Goal: Information Seeking & Learning: Learn about a topic

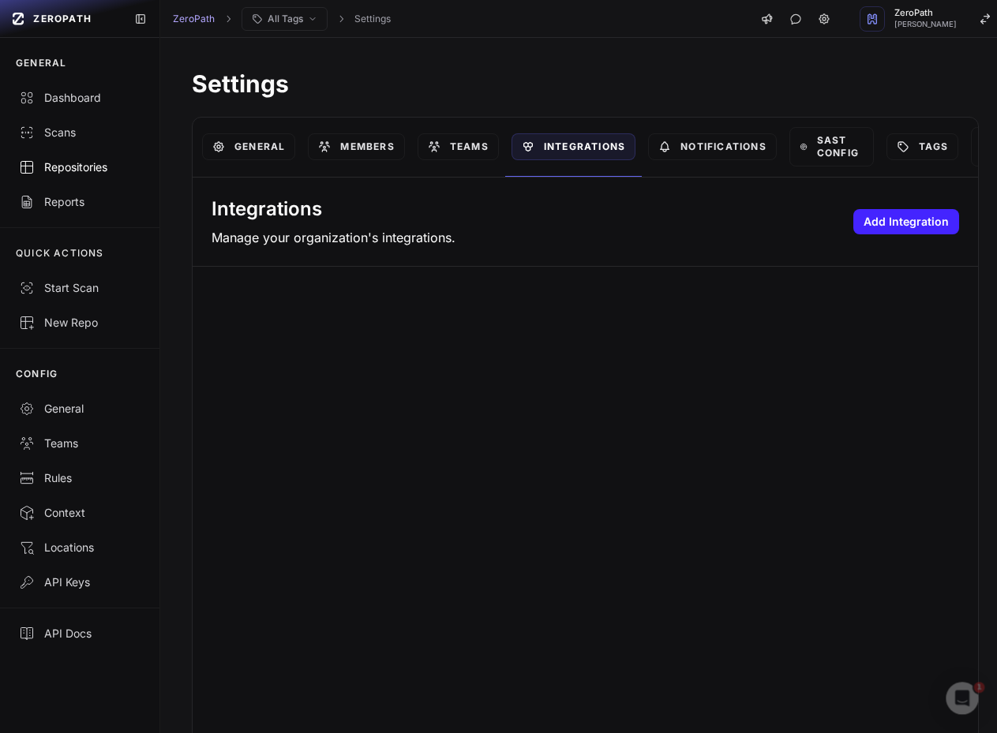
click at [85, 154] on link "Repositories" at bounding box center [79, 167] width 159 height 35
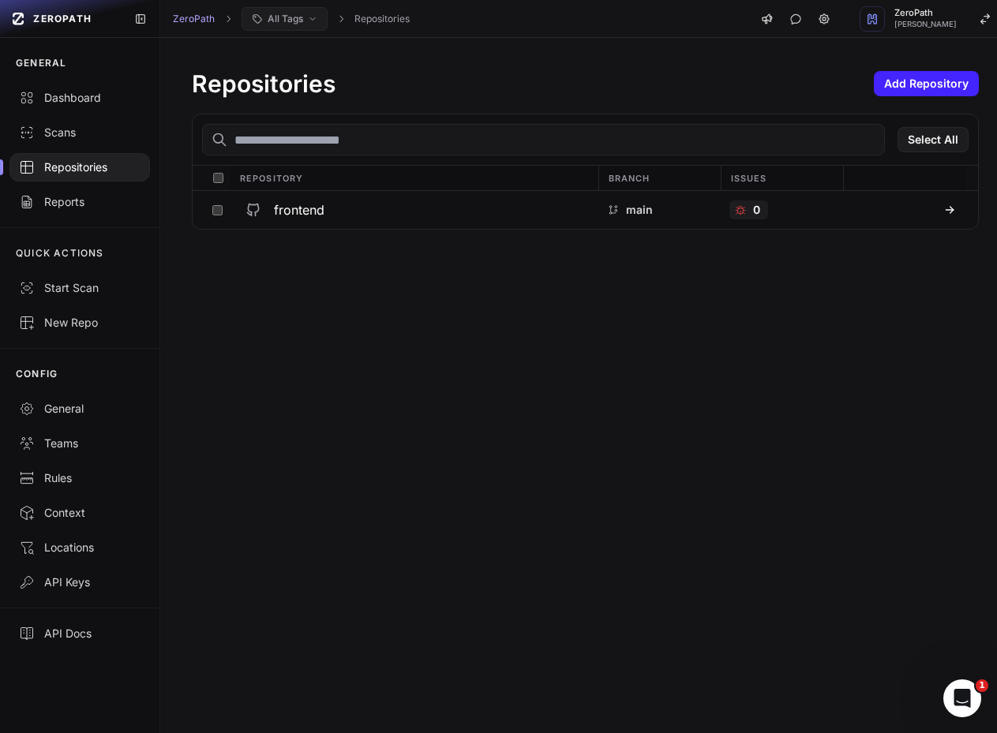
click at [289, 16] on span "All Tags" at bounding box center [286, 19] width 36 height 13
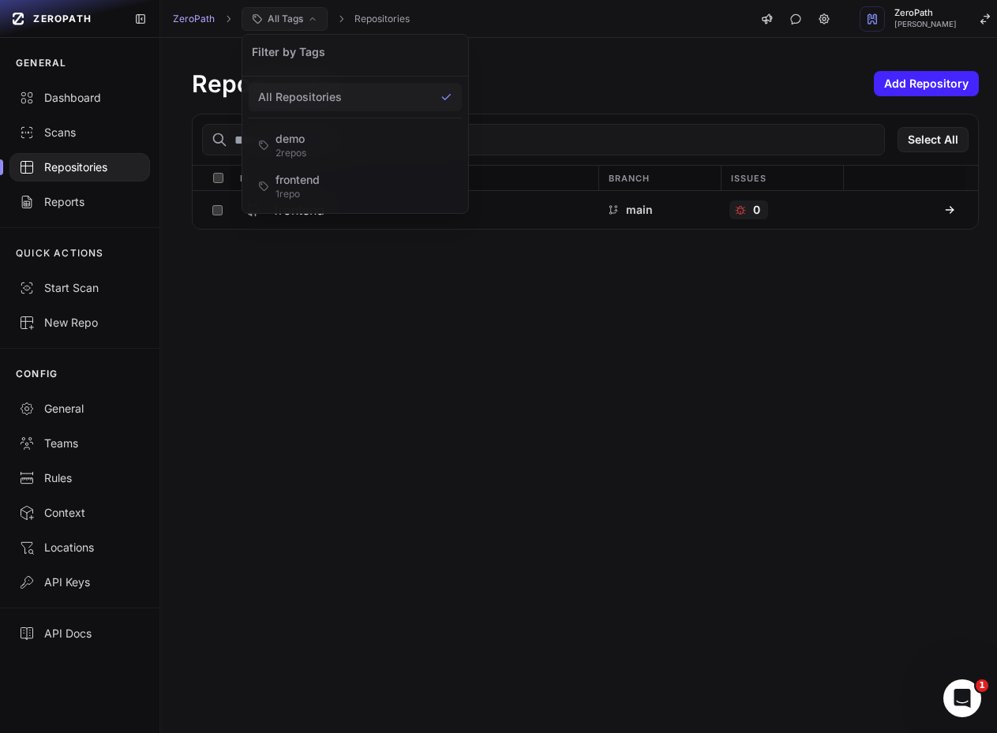
click at [289, 16] on span "All Tags" at bounding box center [286, 19] width 36 height 13
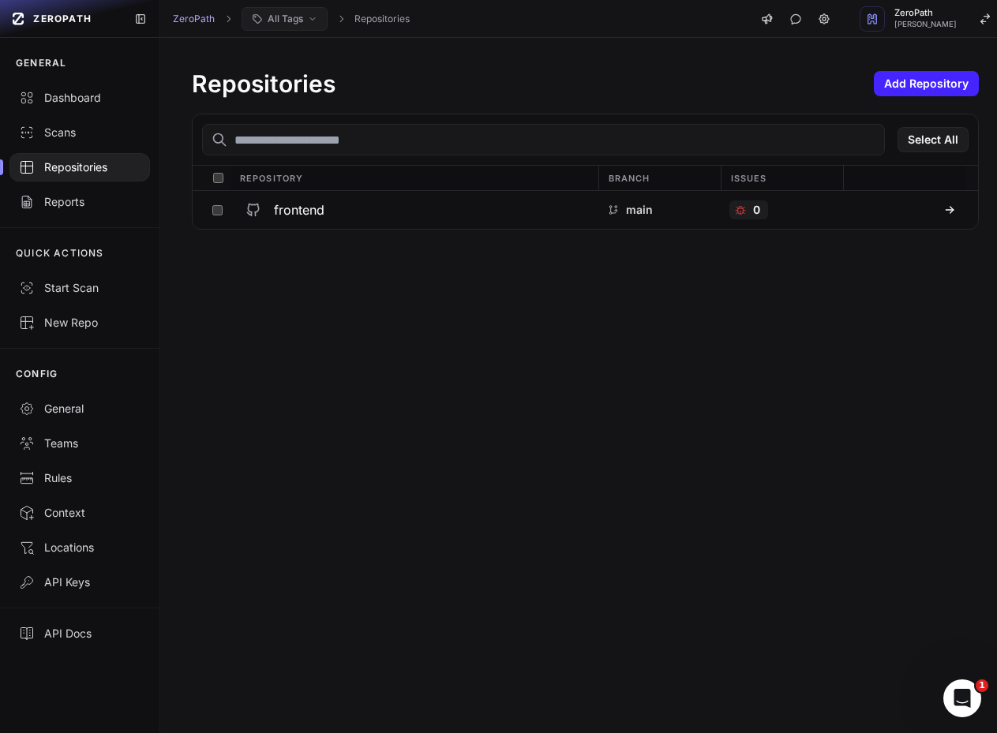
click at [289, 16] on span "All Tags" at bounding box center [286, 19] width 36 height 13
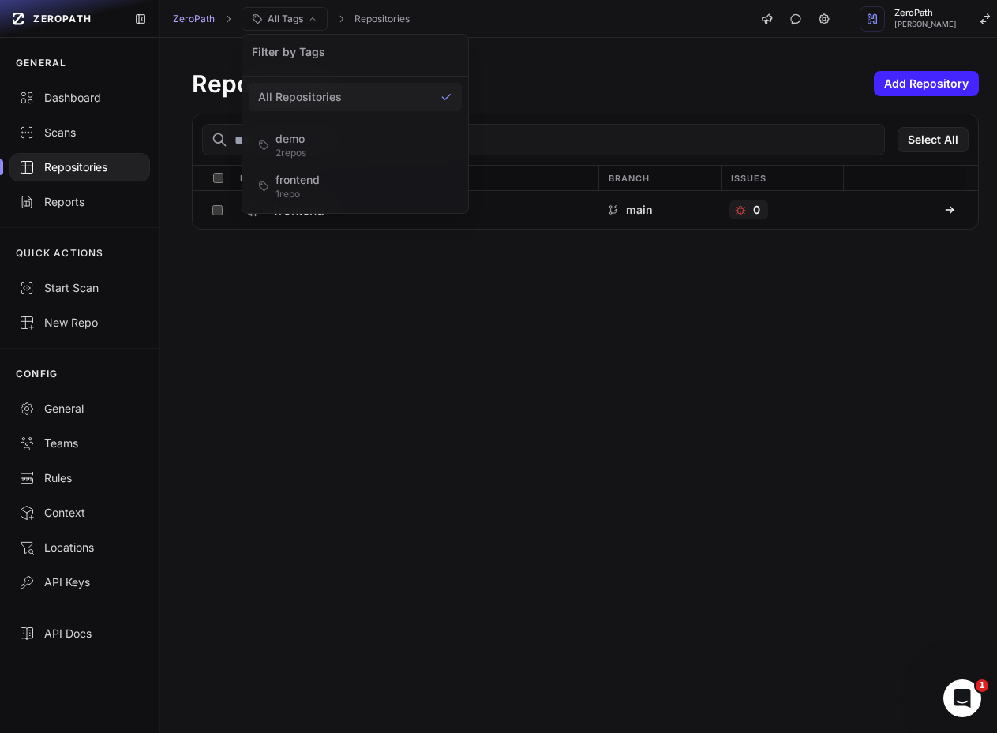
click at [309, 92] on span "All Repositories" at bounding box center [300, 97] width 84 height 16
click at [669, 87] on div "Repositories Add Repository" at bounding box center [585, 83] width 787 height 28
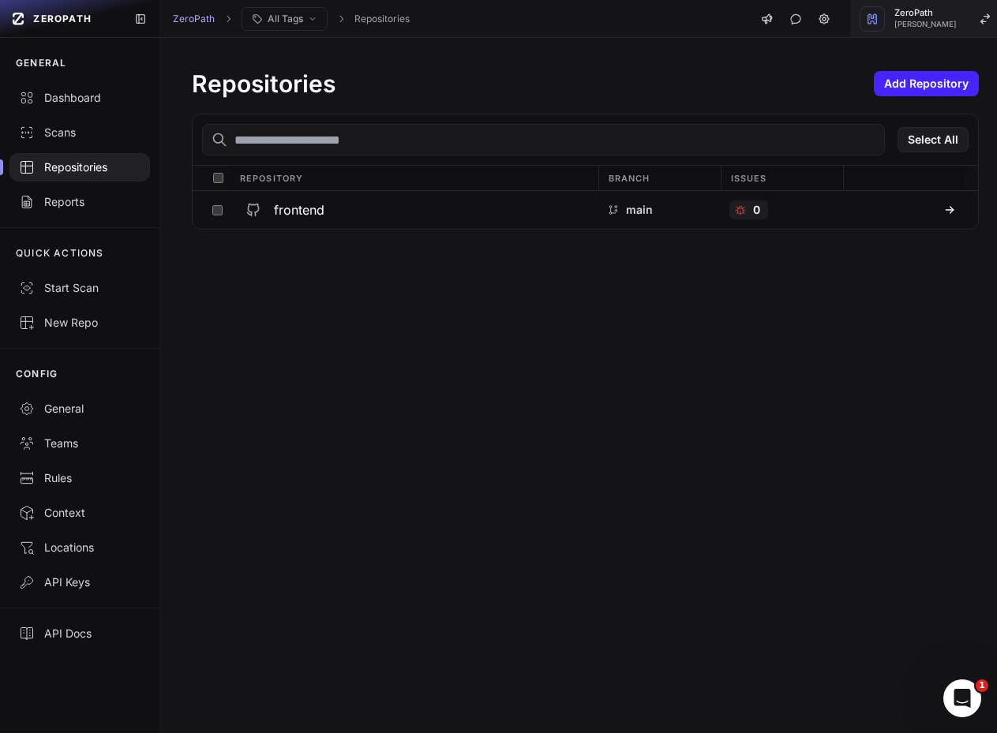
click at [928, 26] on span "[PERSON_NAME]" at bounding box center [925, 25] width 62 height 8
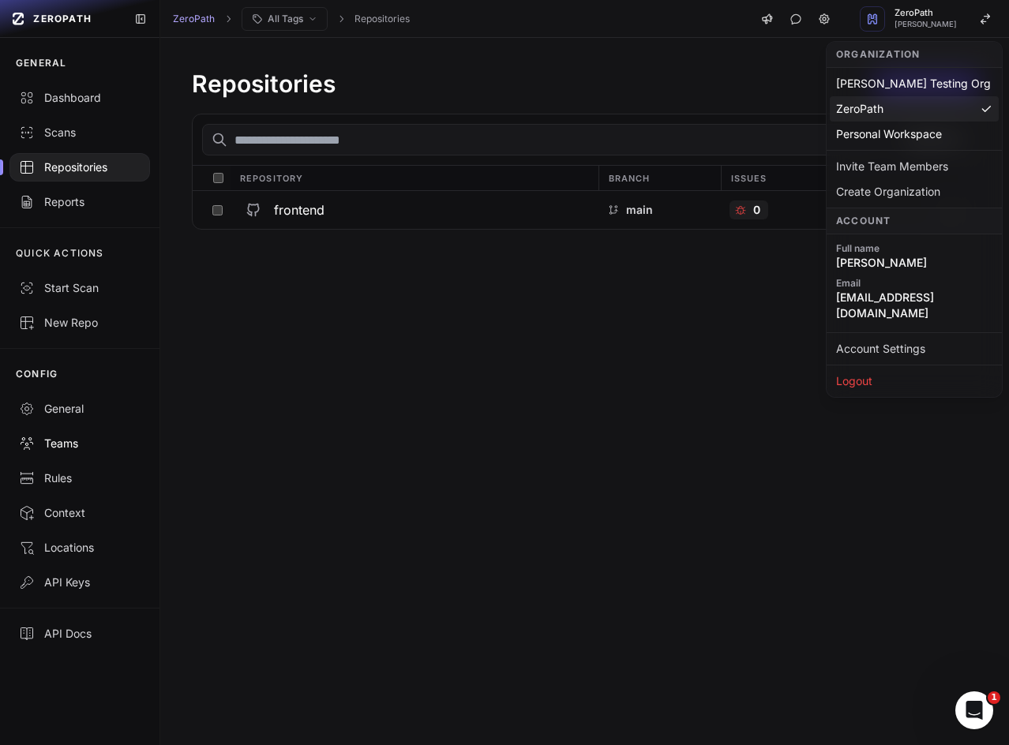
click at [81, 447] on link "Teams" at bounding box center [79, 443] width 159 height 35
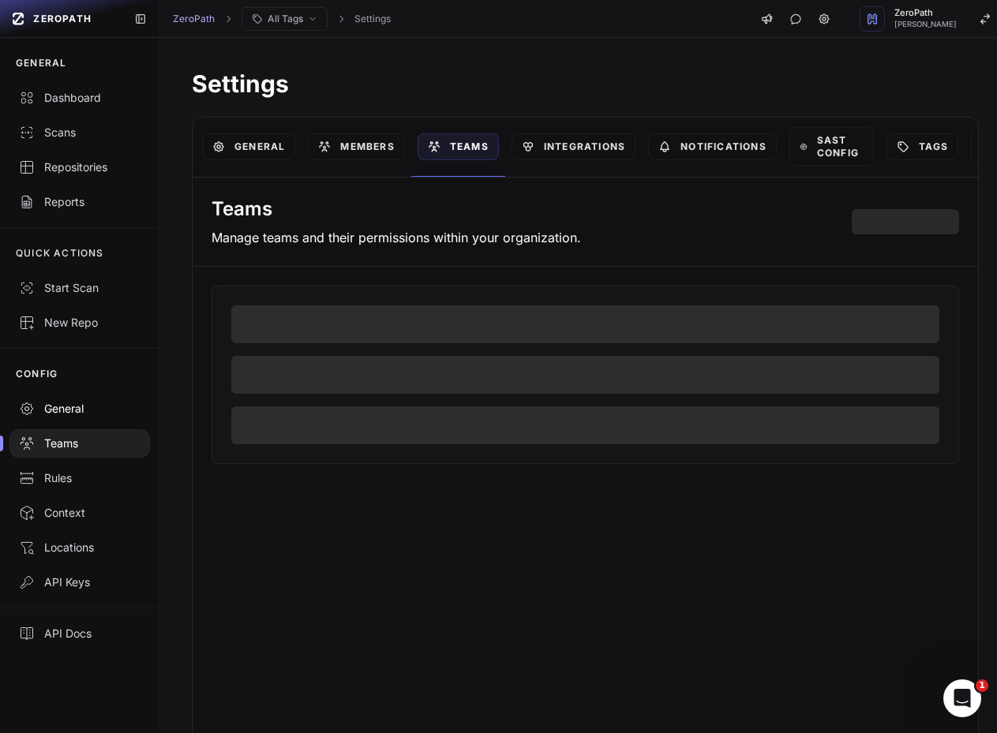
click at [73, 407] on div "General" at bounding box center [80, 409] width 122 height 16
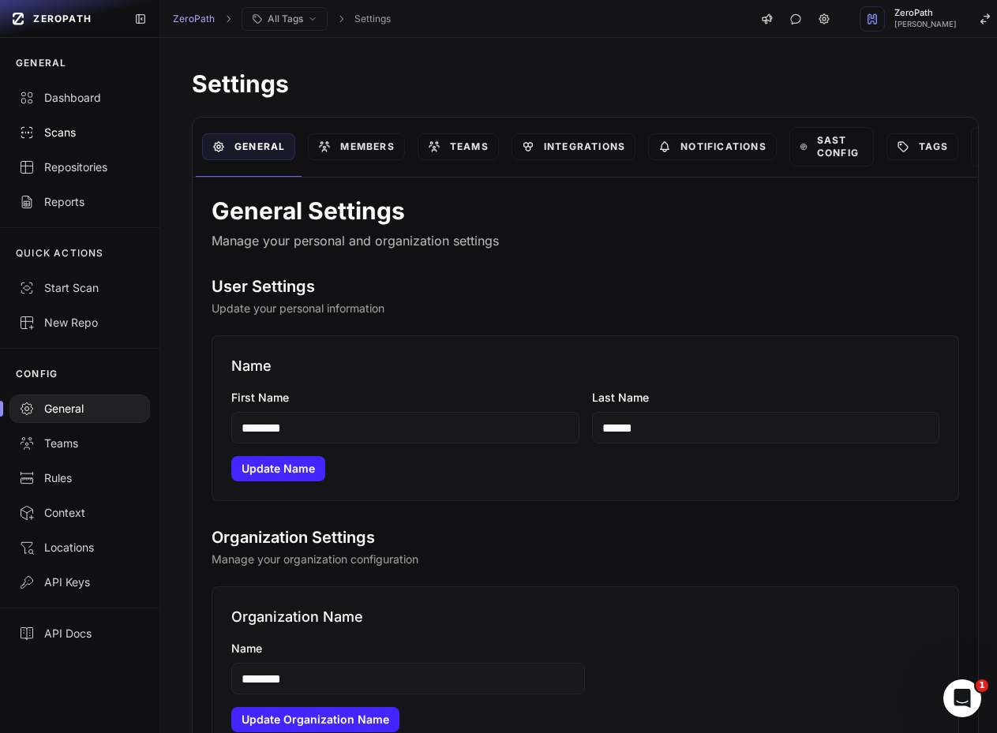
click at [92, 133] on div "Scans" at bounding box center [80, 133] width 122 height 16
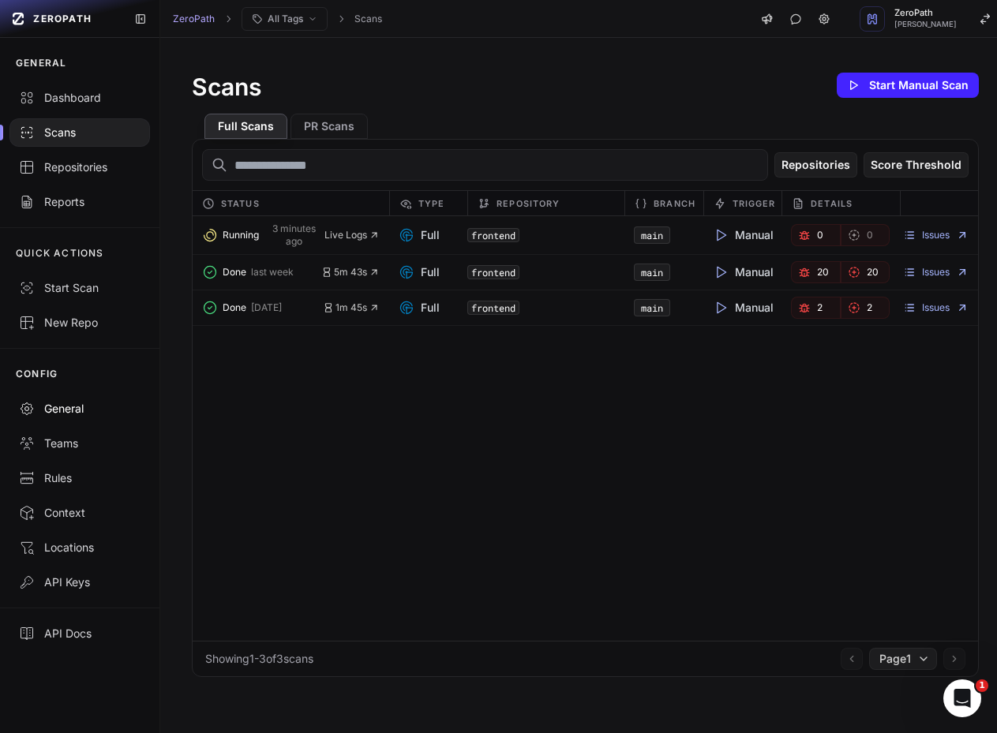
click at [20, 408] on icon at bounding box center [27, 409] width 16 height 16
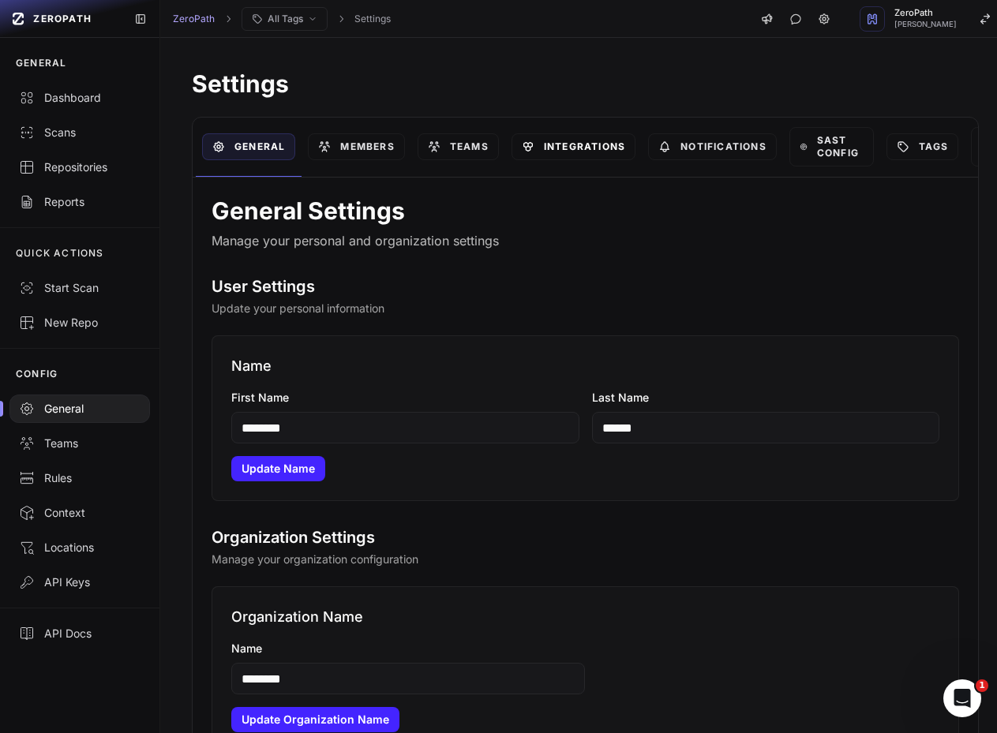
click at [606, 152] on link "Integrations" at bounding box center [574, 146] width 124 height 27
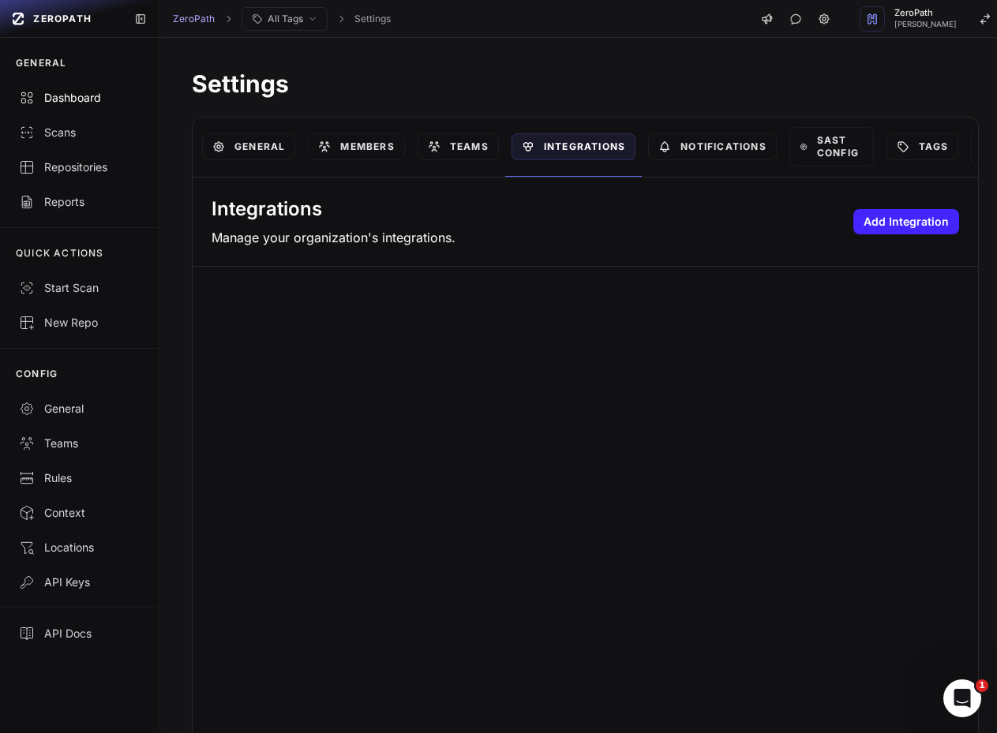
click at [79, 96] on div "Dashboard" at bounding box center [80, 98] width 122 height 16
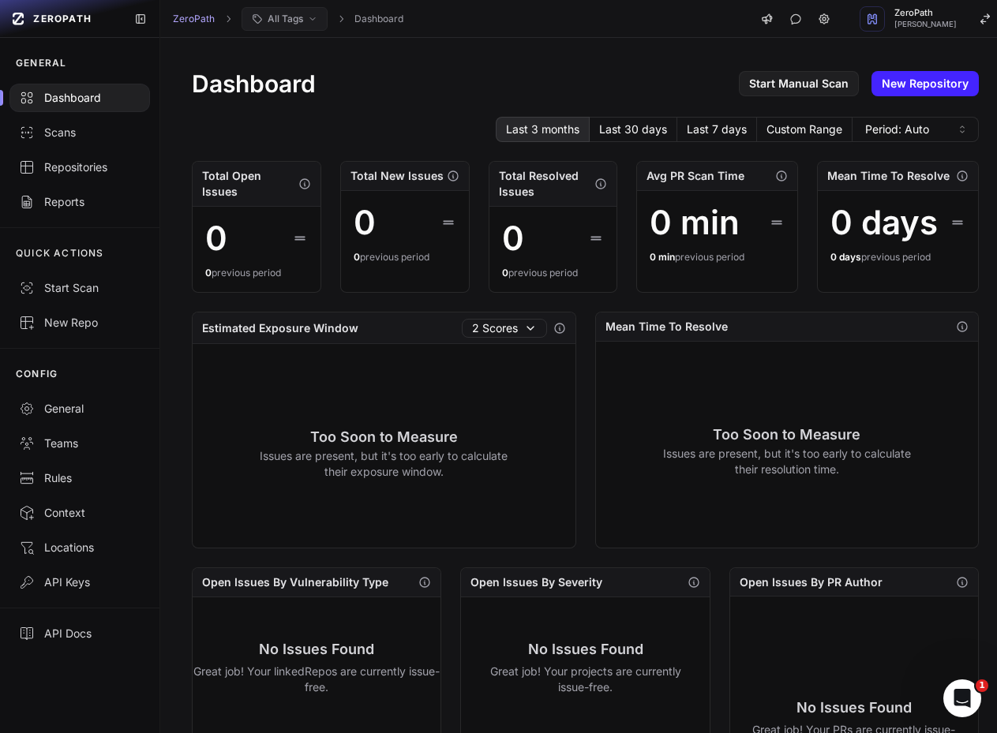
drag, startPoint x: 298, startPoint y: 23, endPoint x: 309, endPoint y: 21, distance: 11.3
click at [299, 22] on span "All Tags" at bounding box center [286, 19] width 36 height 13
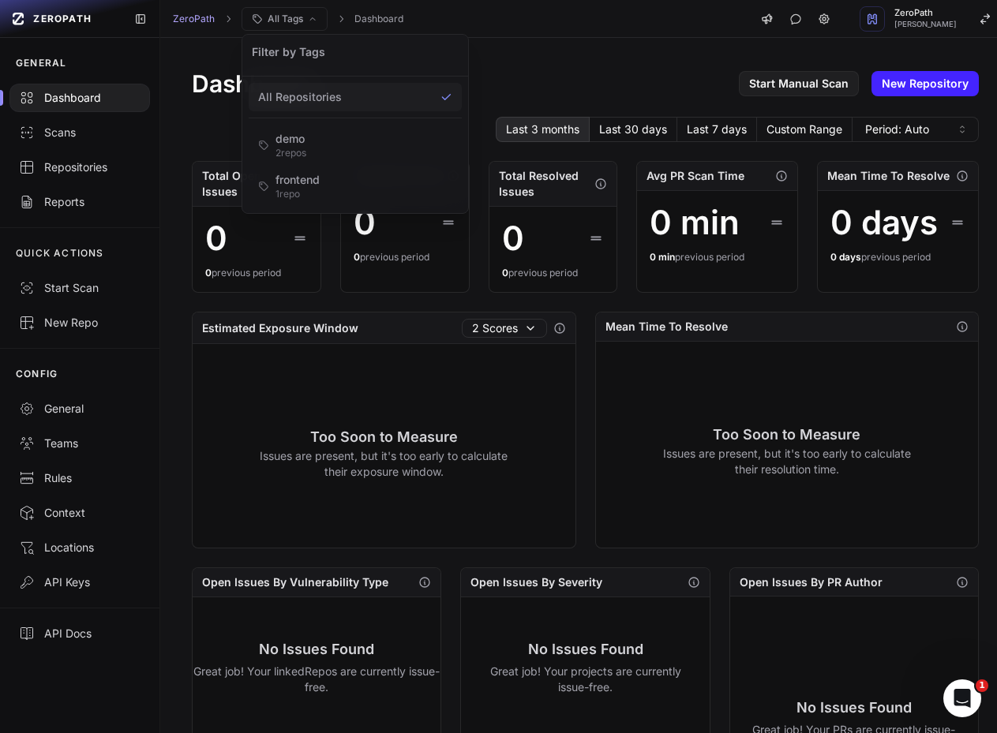
click at [516, 55] on div "Dashboard Start Manual Scan New Repository Last 3 months Last 30 days Last 7 da…" at bounding box center [585, 614] width 850 height 1153
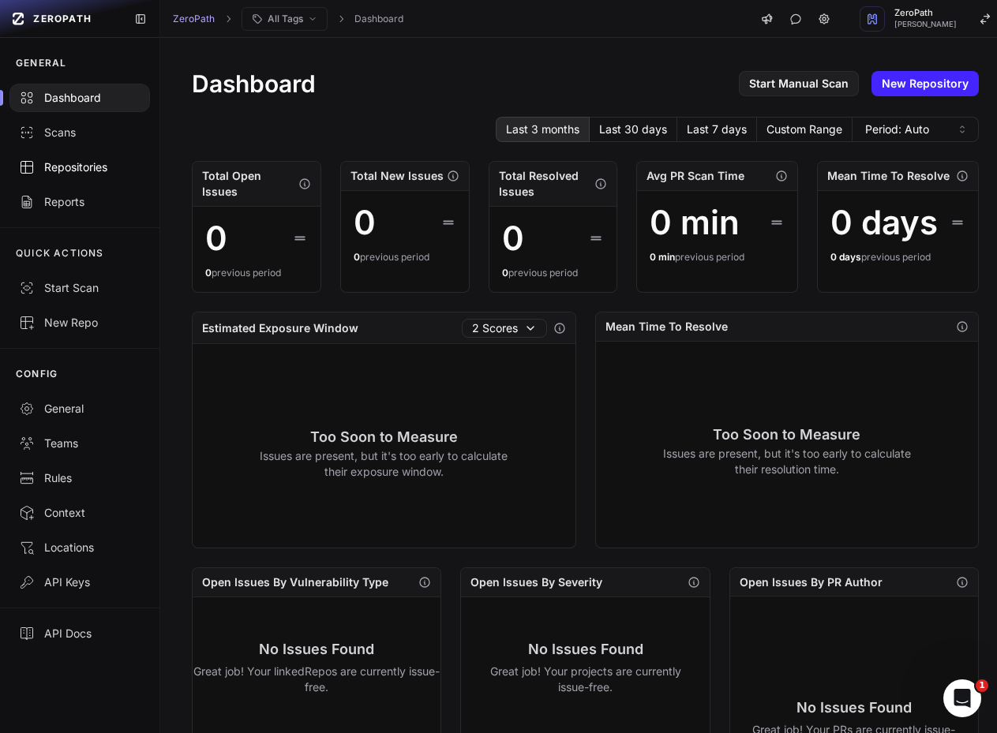
click at [78, 162] on div "Repositories" at bounding box center [80, 167] width 122 height 16
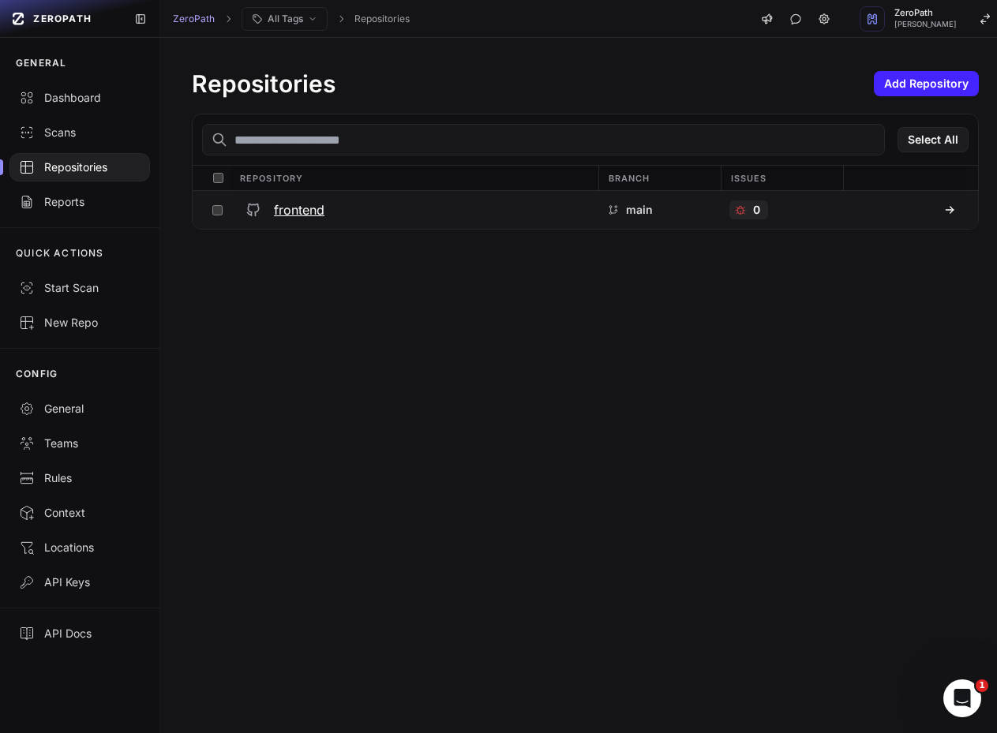
click at [759, 209] on div "0" at bounding box center [748, 210] width 39 height 19
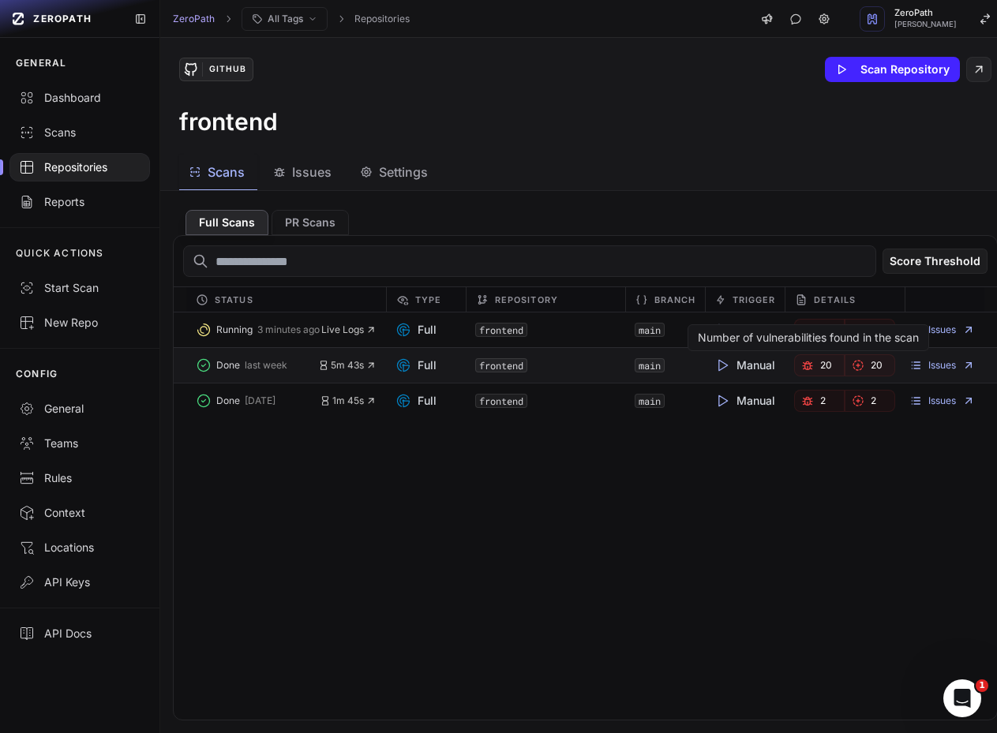
click at [806, 367] on link "20" at bounding box center [819, 365] width 51 height 22
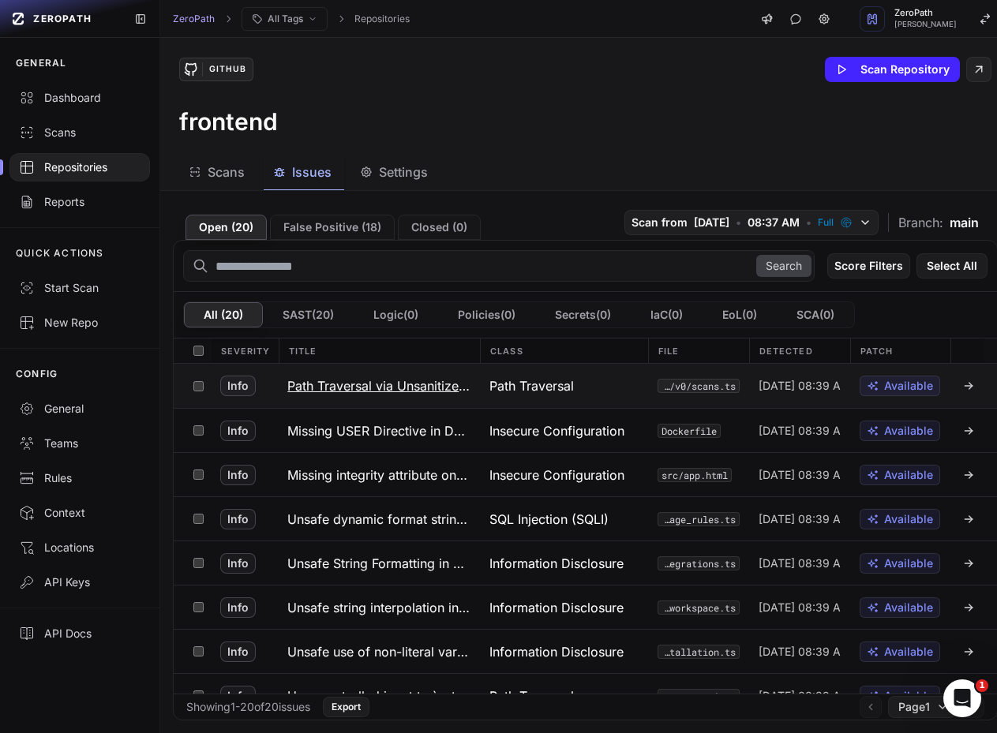
click at [356, 381] on h3 "Path Traversal via Unsanitized User Input in `path.join` at Line 524 of `scans.…" at bounding box center [378, 386] width 183 height 19
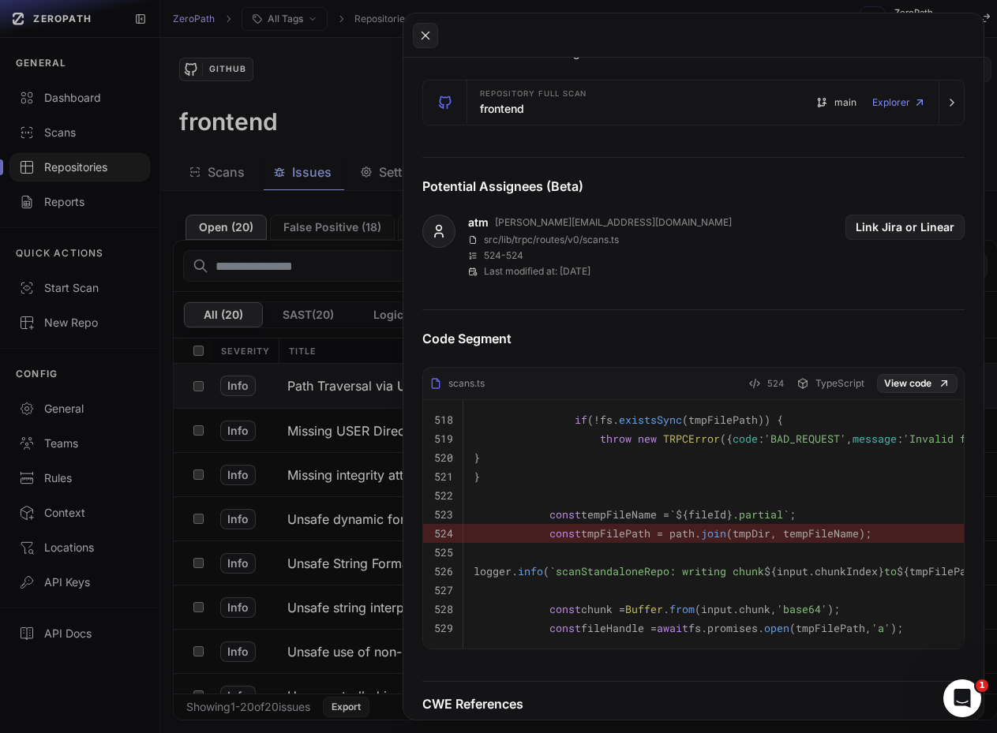
scroll to position [474, 0]
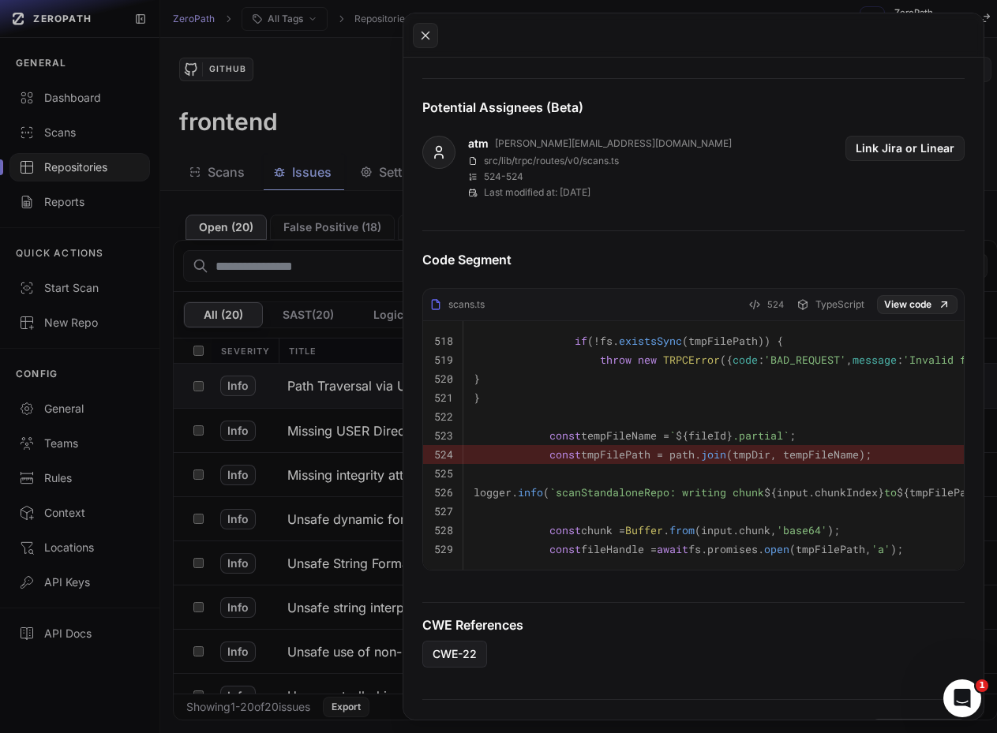
click at [367, 93] on button at bounding box center [498, 366] width 997 height 733
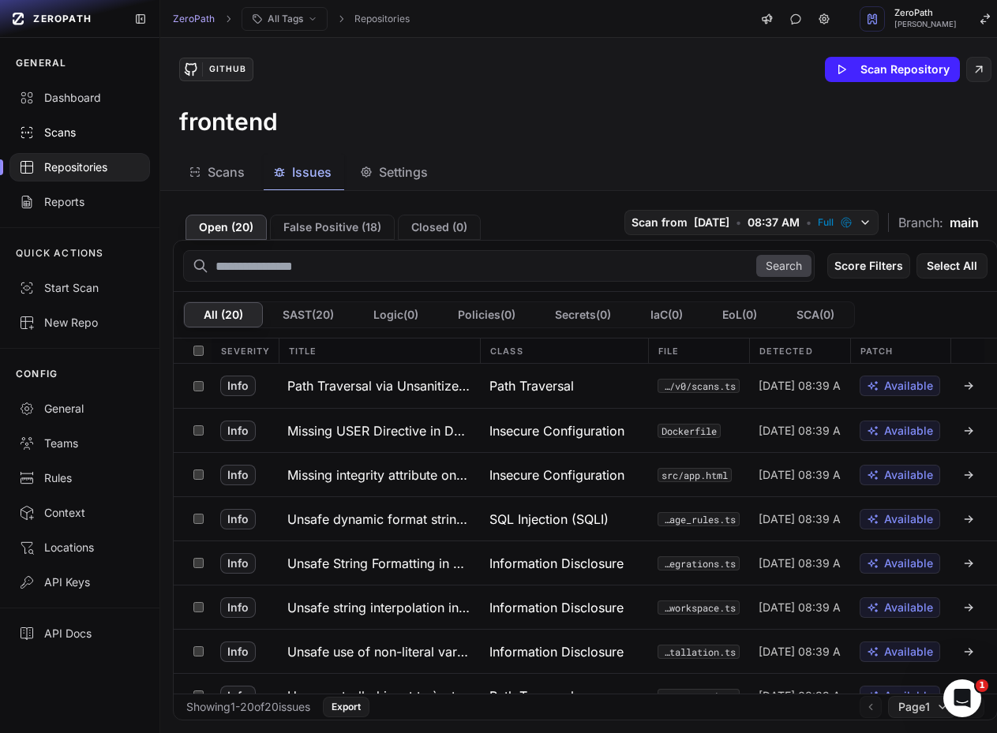
click at [99, 124] on link "Scans" at bounding box center [79, 132] width 159 height 35
